Goal: Navigation & Orientation: Find specific page/section

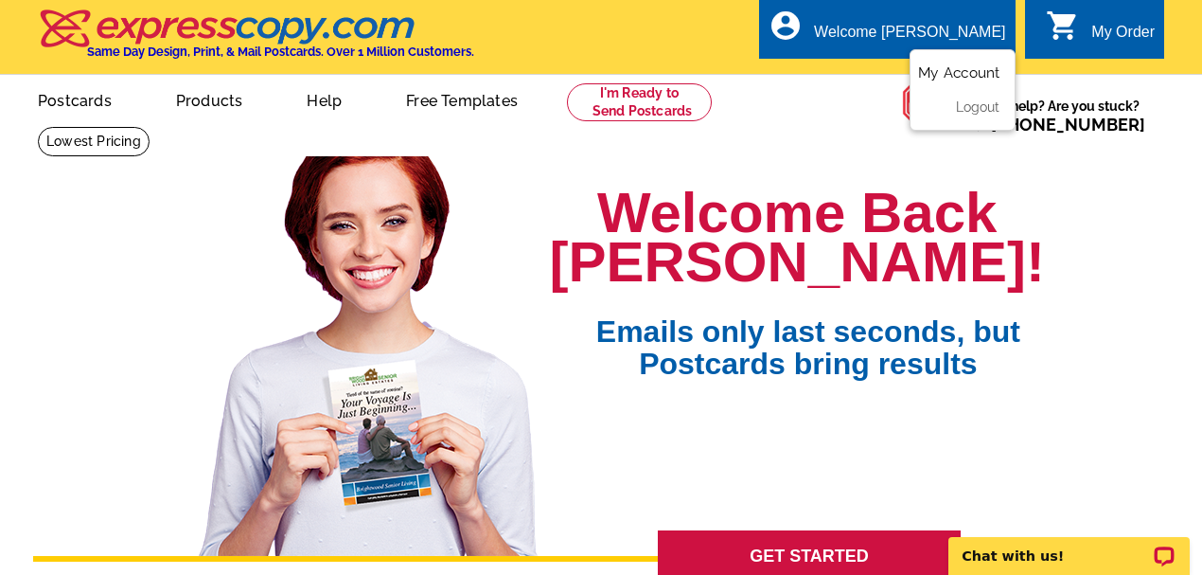
click at [957, 72] on link "My Account" at bounding box center [958, 72] width 81 height 17
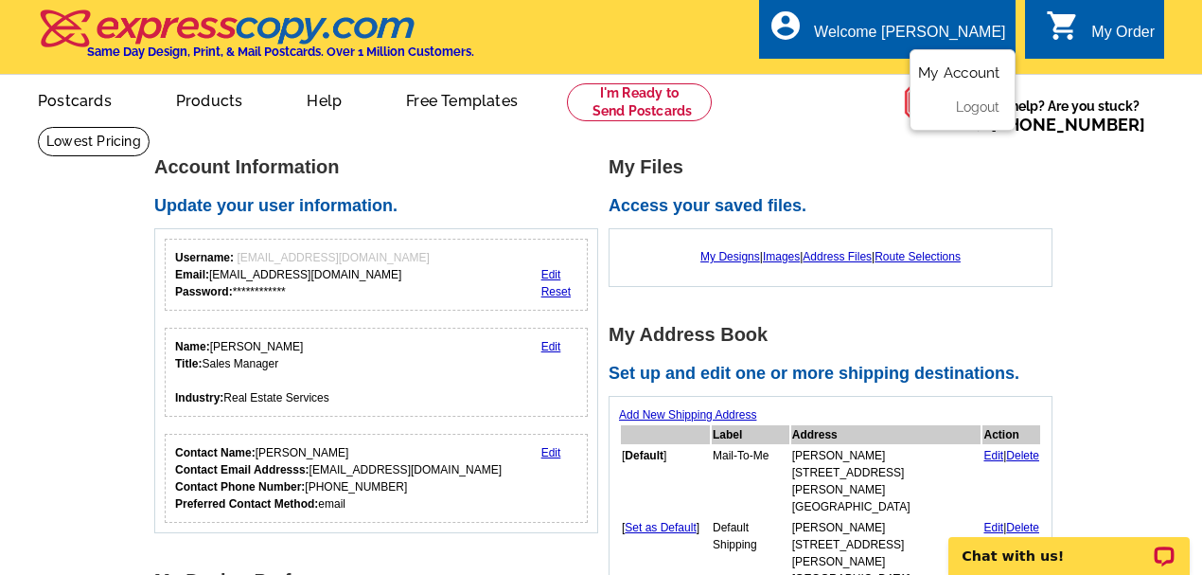
click at [964, 17] on div "account_circle Welcome Dennis My Account Logout" at bounding box center [887, 29] width 256 height 60
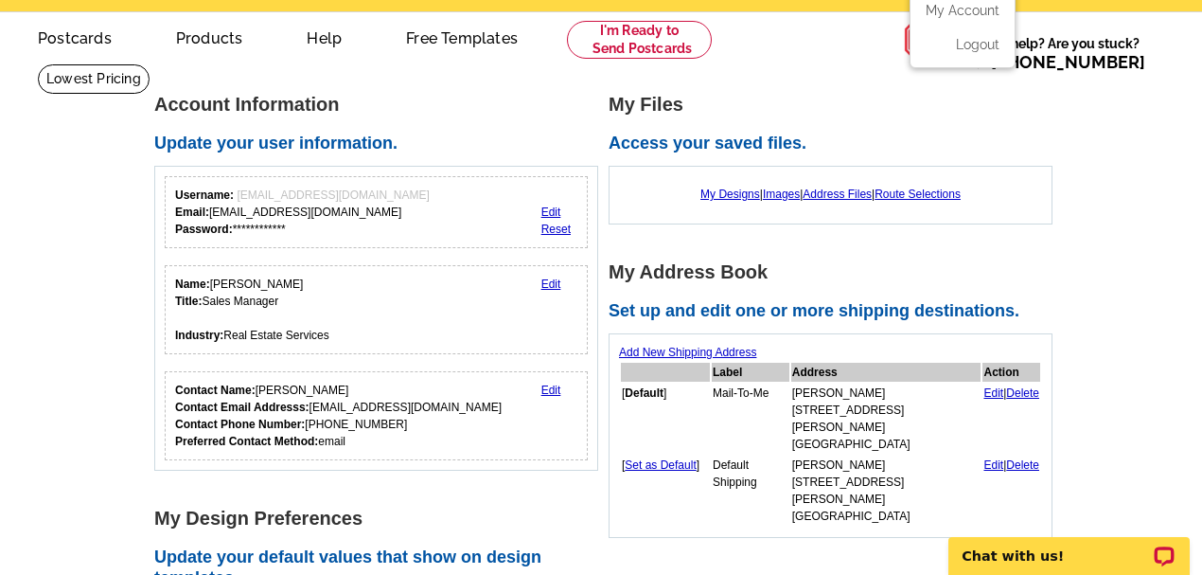
scroll to position [62, 0]
click at [968, 6] on link "My Account" at bounding box center [958, 10] width 81 height 17
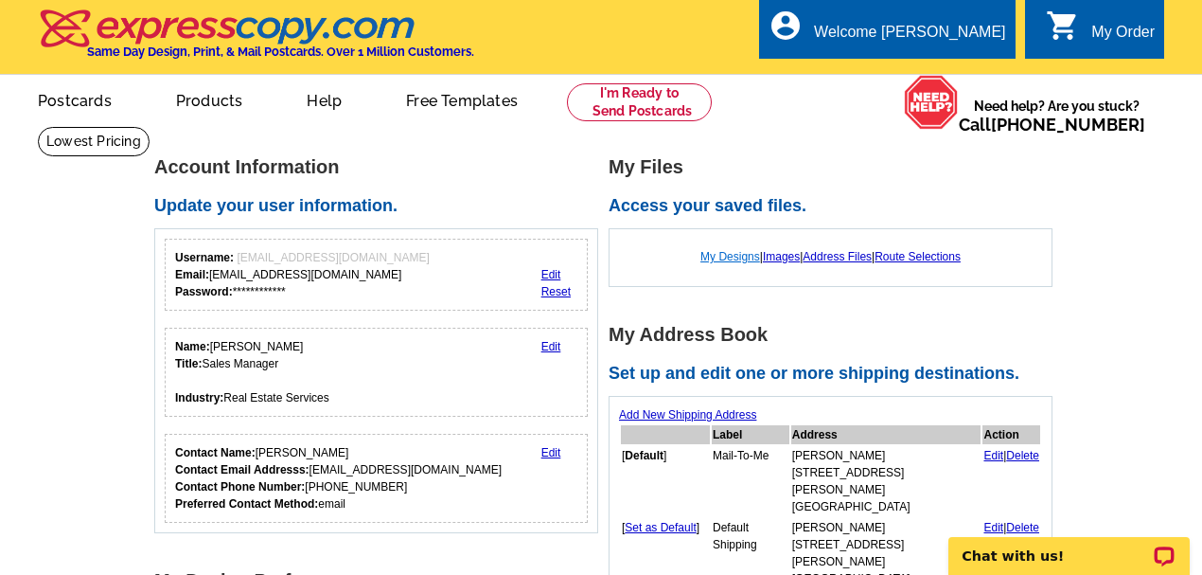
click at [711, 261] on link "My Designs" at bounding box center [731, 256] width 60 height 13
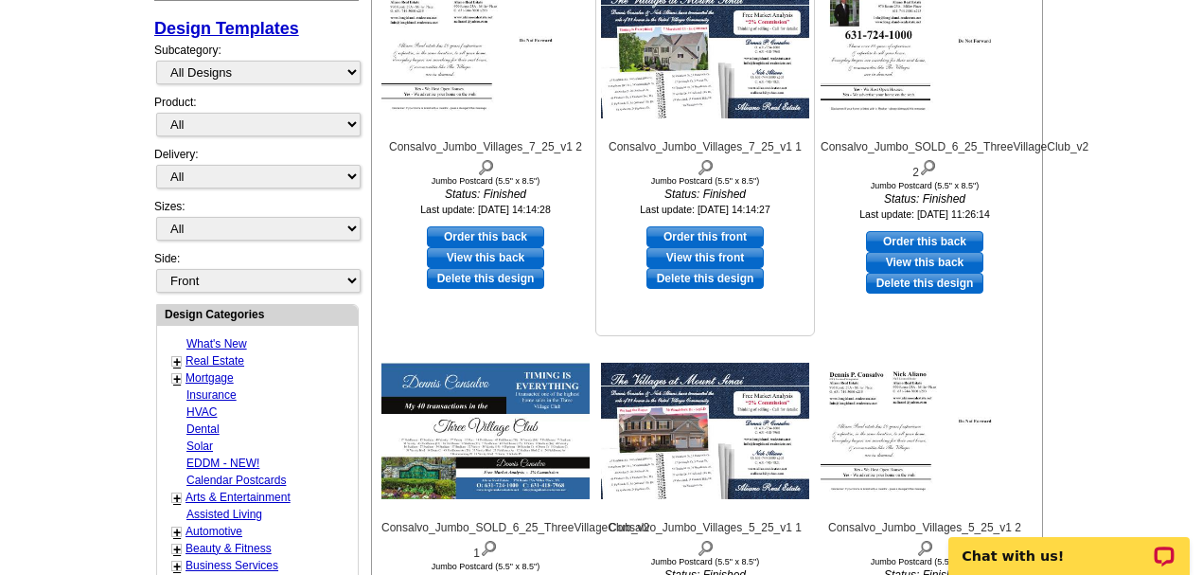
scroll to position [379, 0]
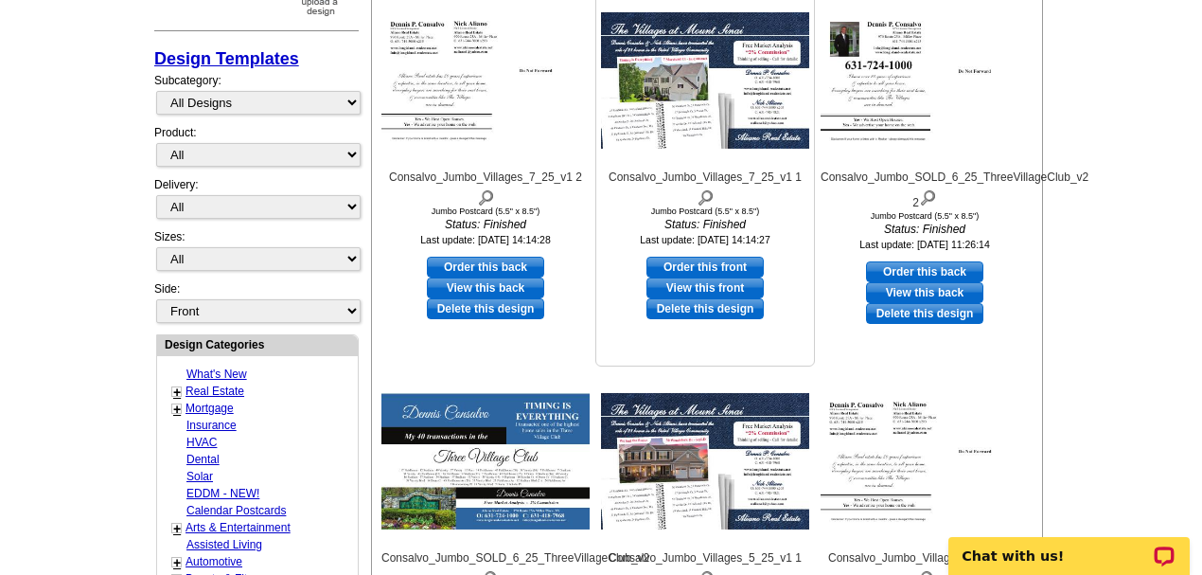
drag, startPoint x: 711, startPoint y: 257, endPoint x: 718, endPoint y: 58, distance: 199.9
click at [718, 58] on img at bounding box center [705, 80] width 208 height 136
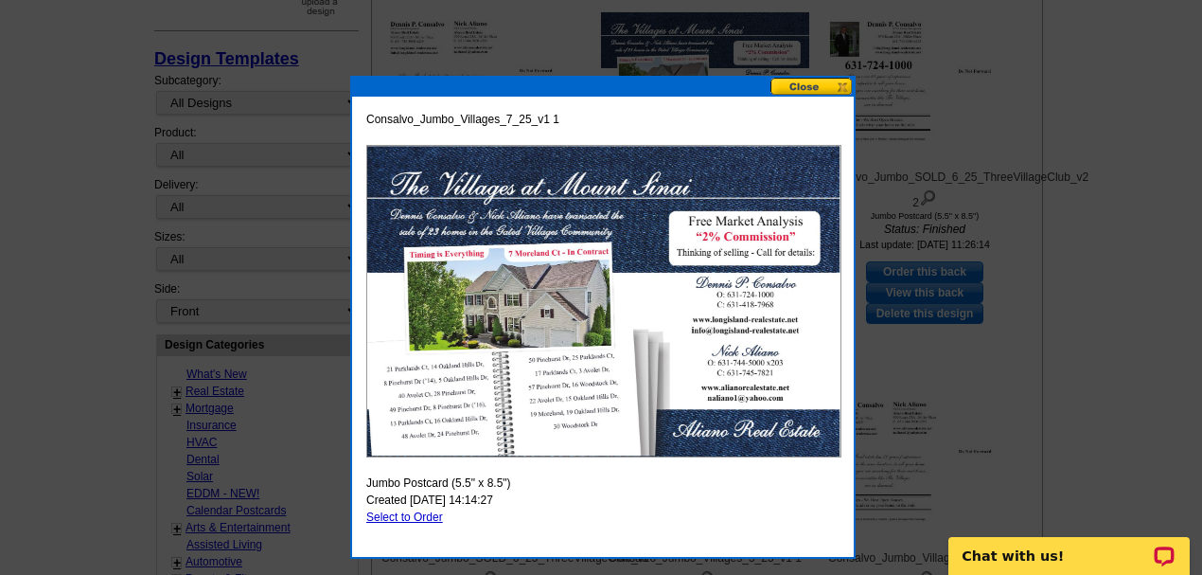
click at [796, 83] on button at bounding box center [812, 87] width 83 height 18
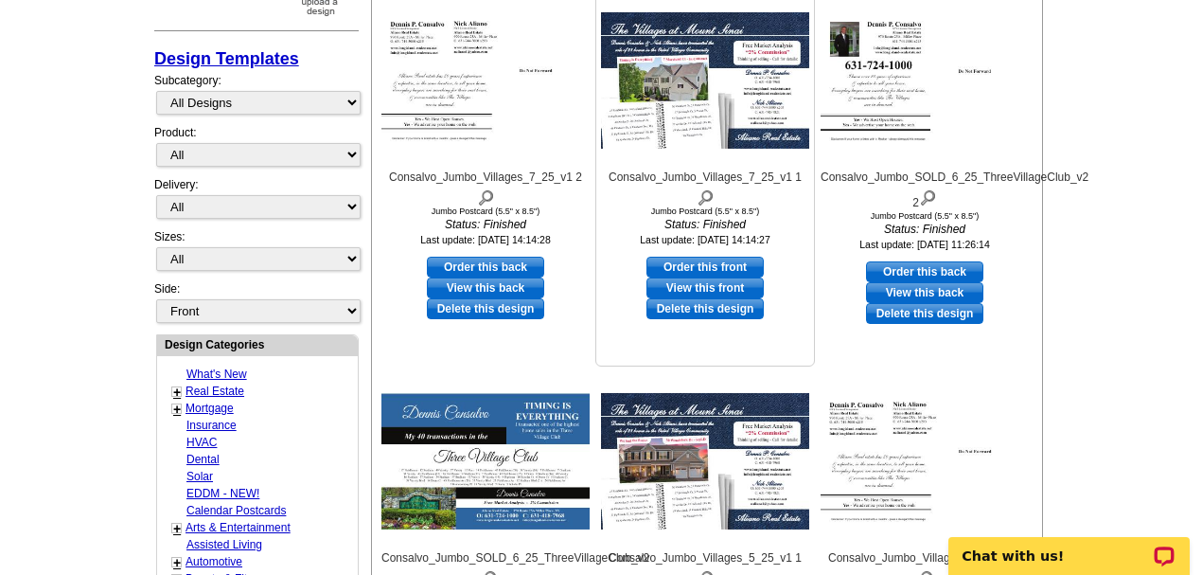
click at [708, 283] on link "View this front" at bounding box center [705, 287] width 117 height 21
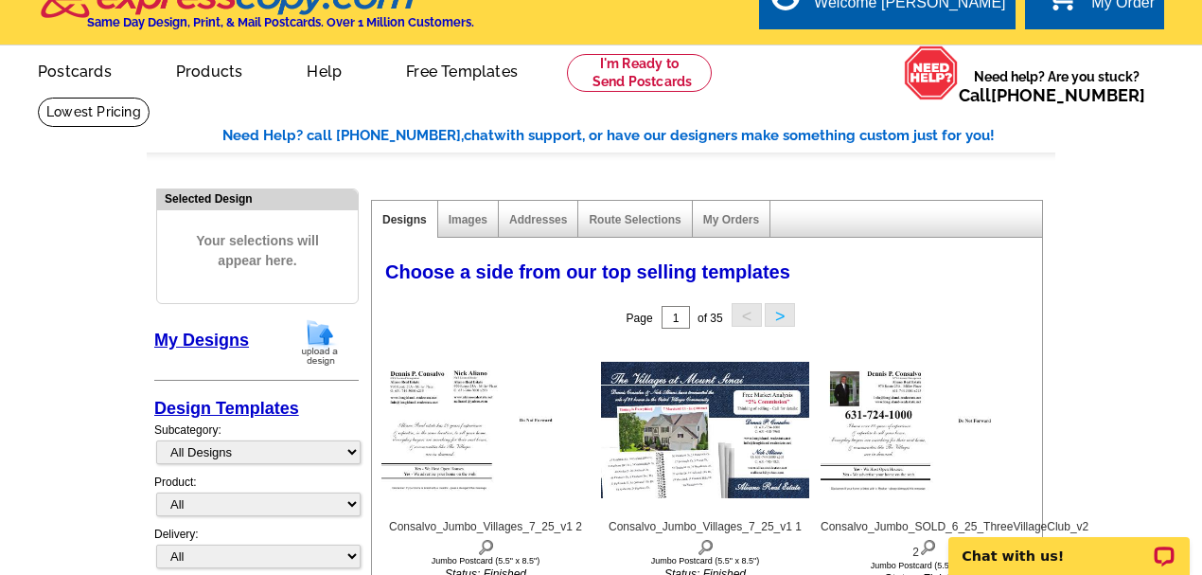
scroll to position [0, 0]
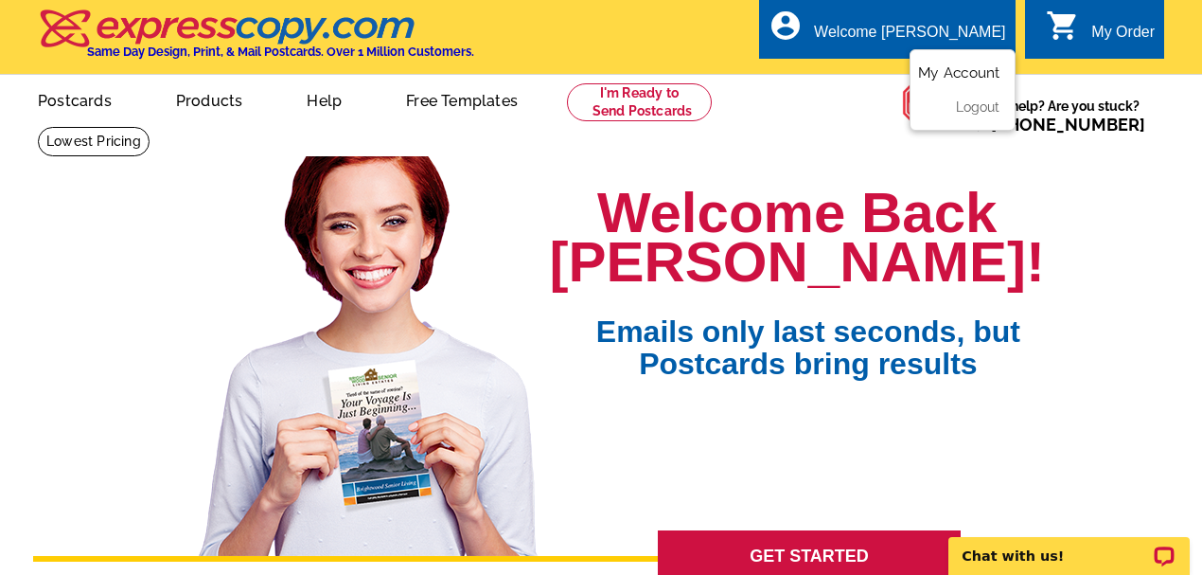
click at [938, 72] on link "My Account" at bounding box center [958, 72] width 81 height 17
click at [938, 70] on link "My Account" at bounding box center [958, 72] width 81 height 17
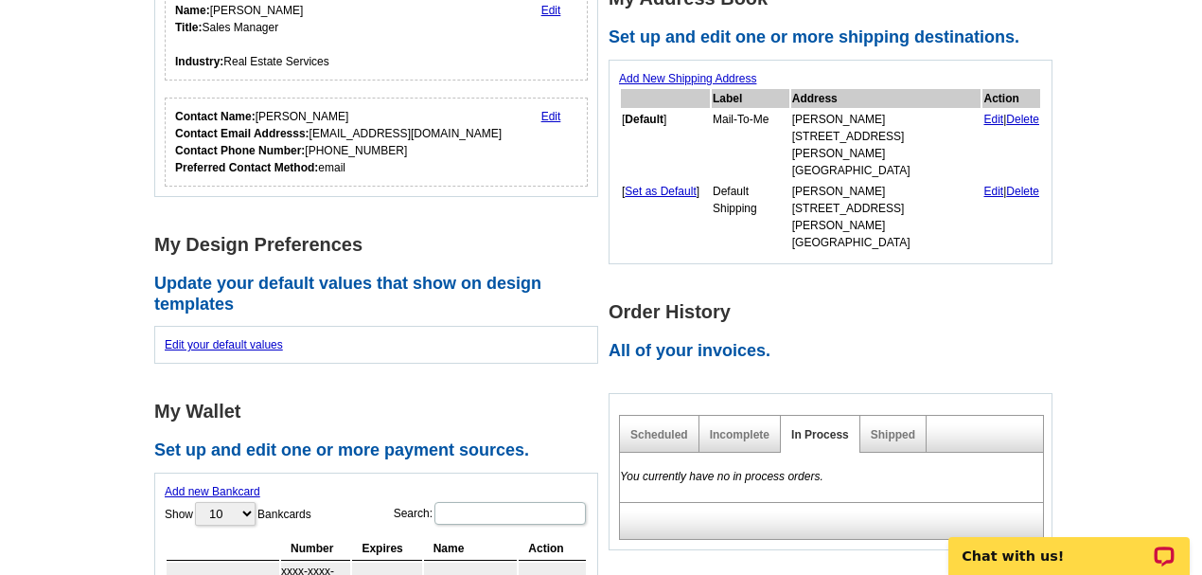
scroll to position [315, 0]
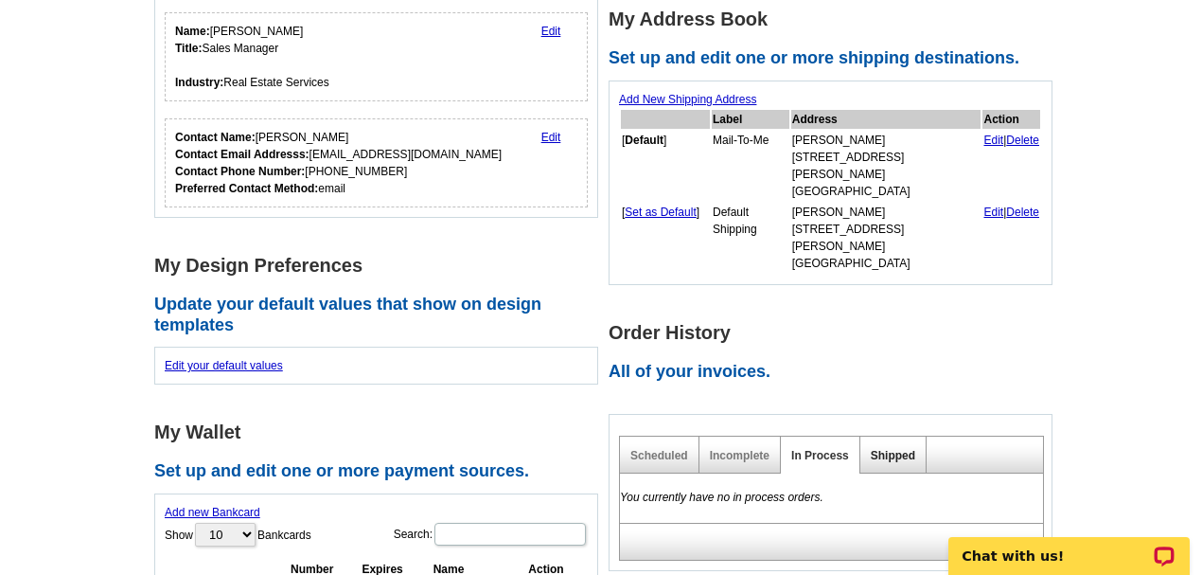
click at [889, 449] on link "Shipped" at bounding box center [893, 455] width 44 height 13
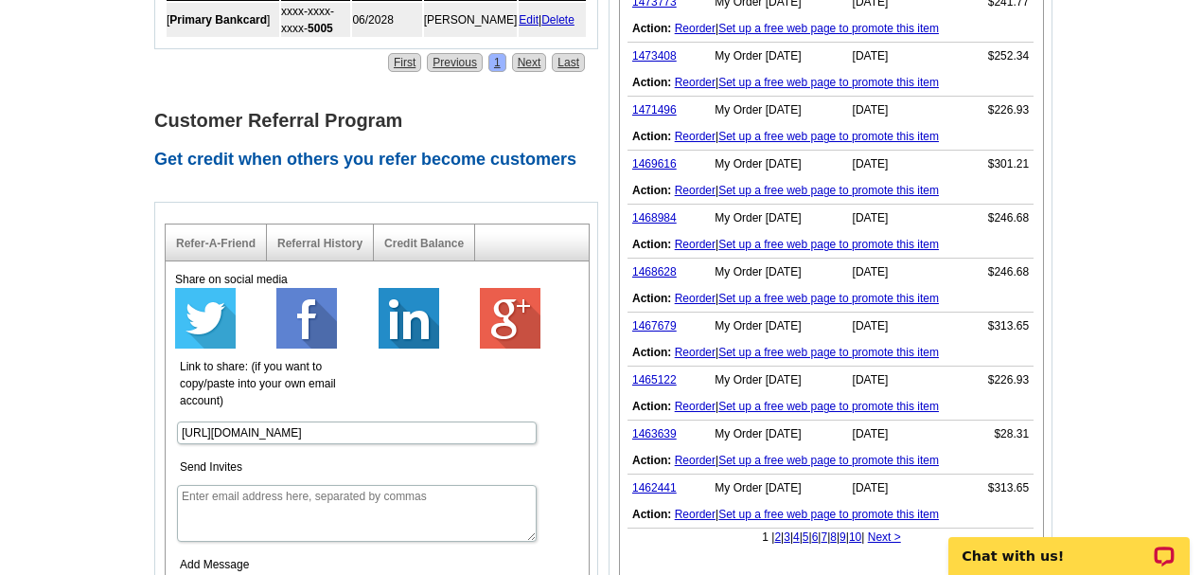
scroll to position [947, 0]
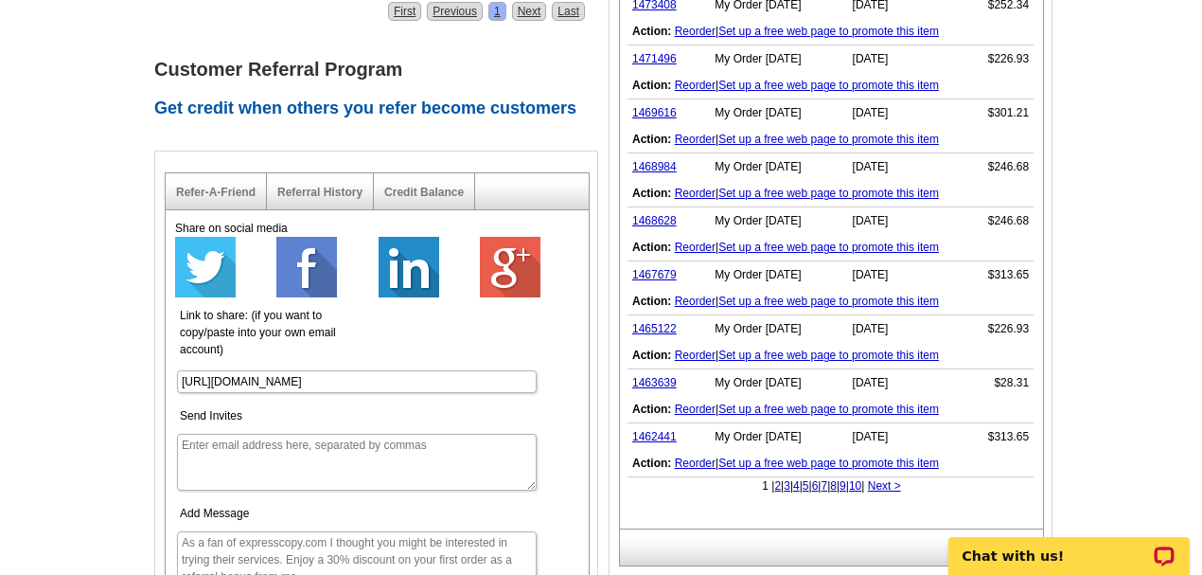
click at [774, 479] on link "2" at bounding box center [777, 485] width 7 height 13
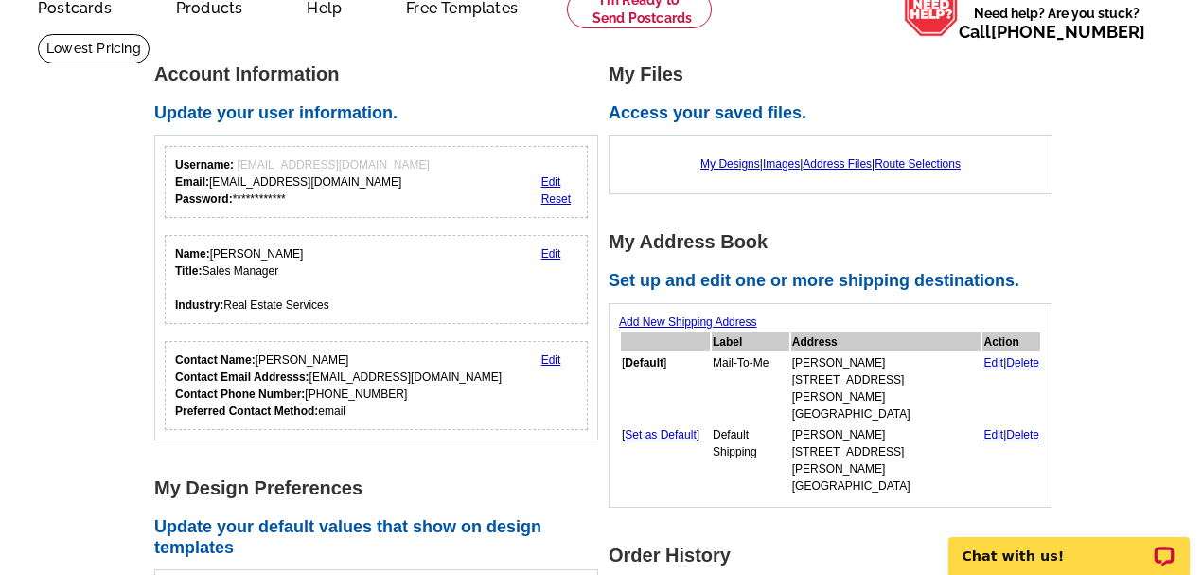
scroll to position [126, 0]
